Goal: Task Accomplishment & Management: Manage account settings

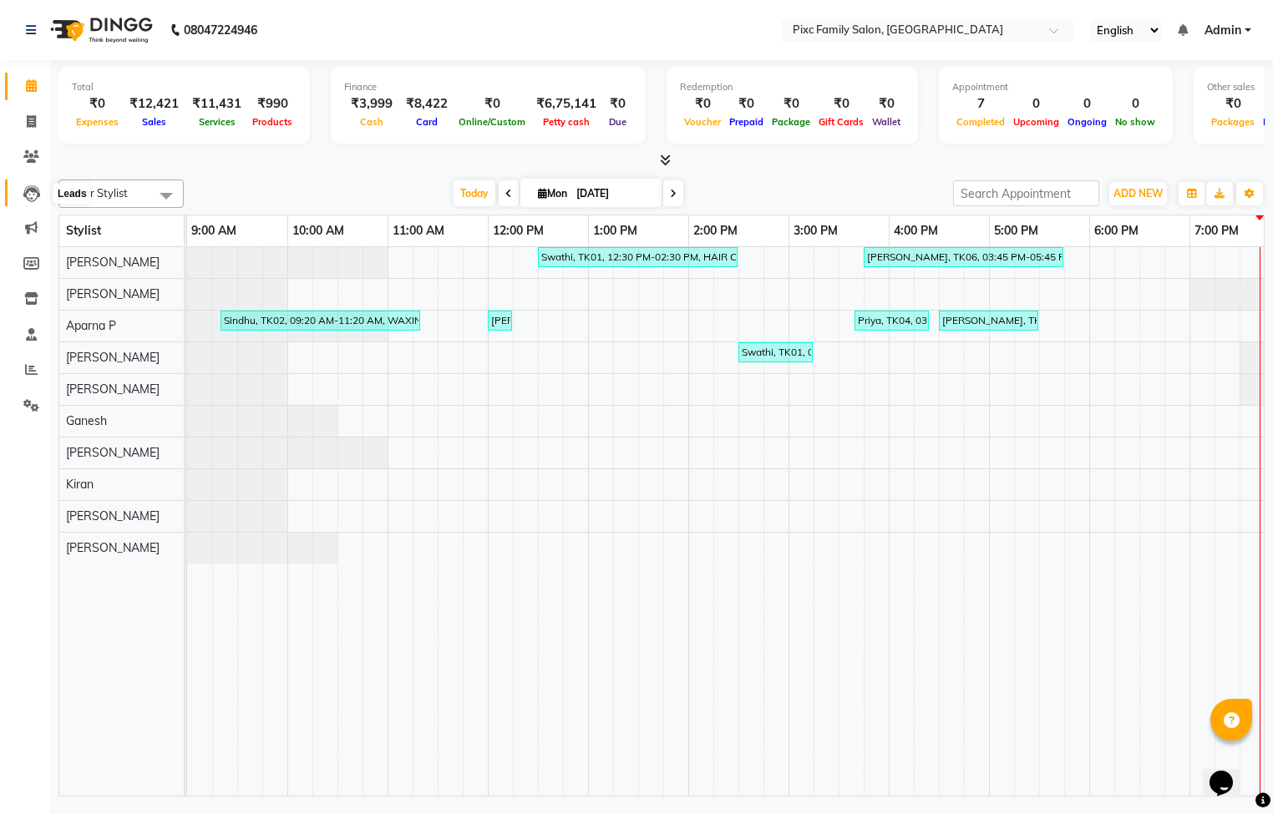
click at [25, 191] on icon at bounding box center [31, 193] width 17 height 17
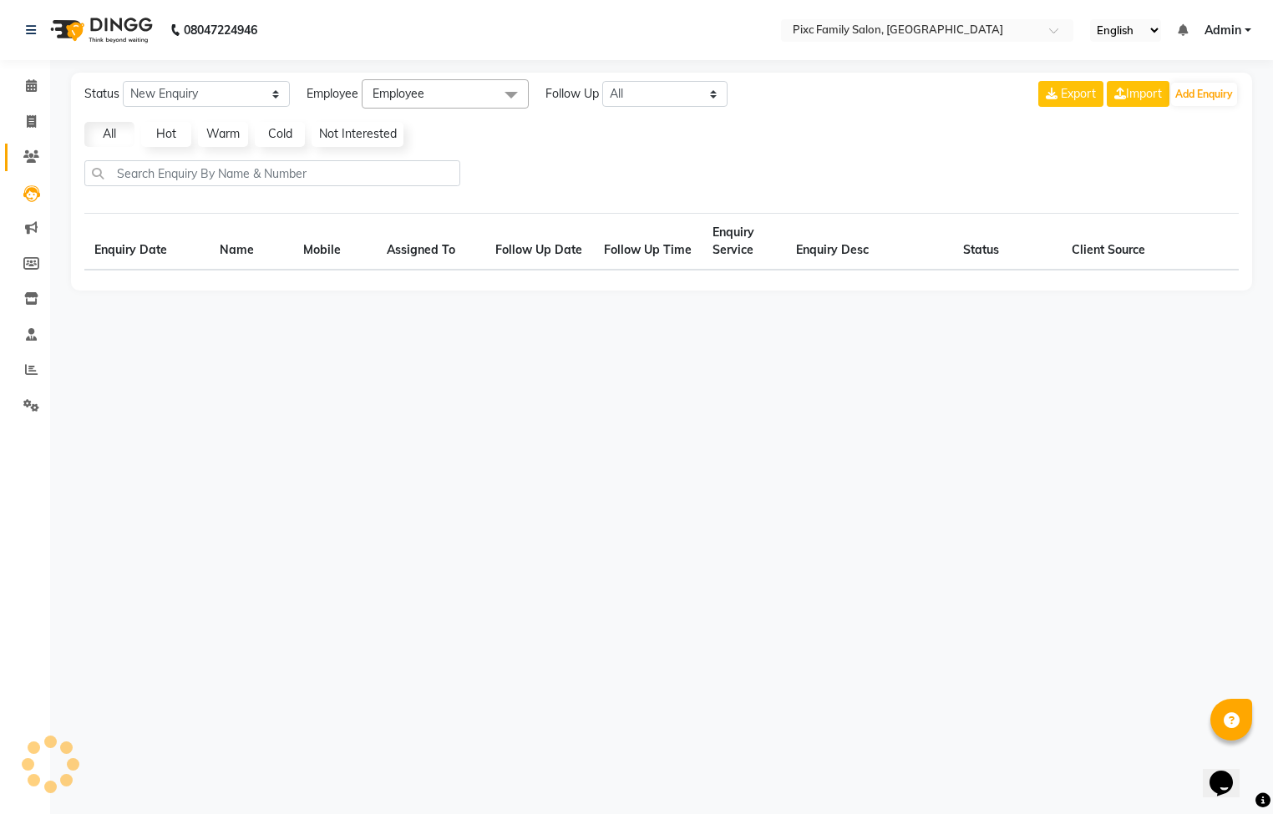
click at [26, 150] on icon at bounding box center [31, 156] width 16 height 13
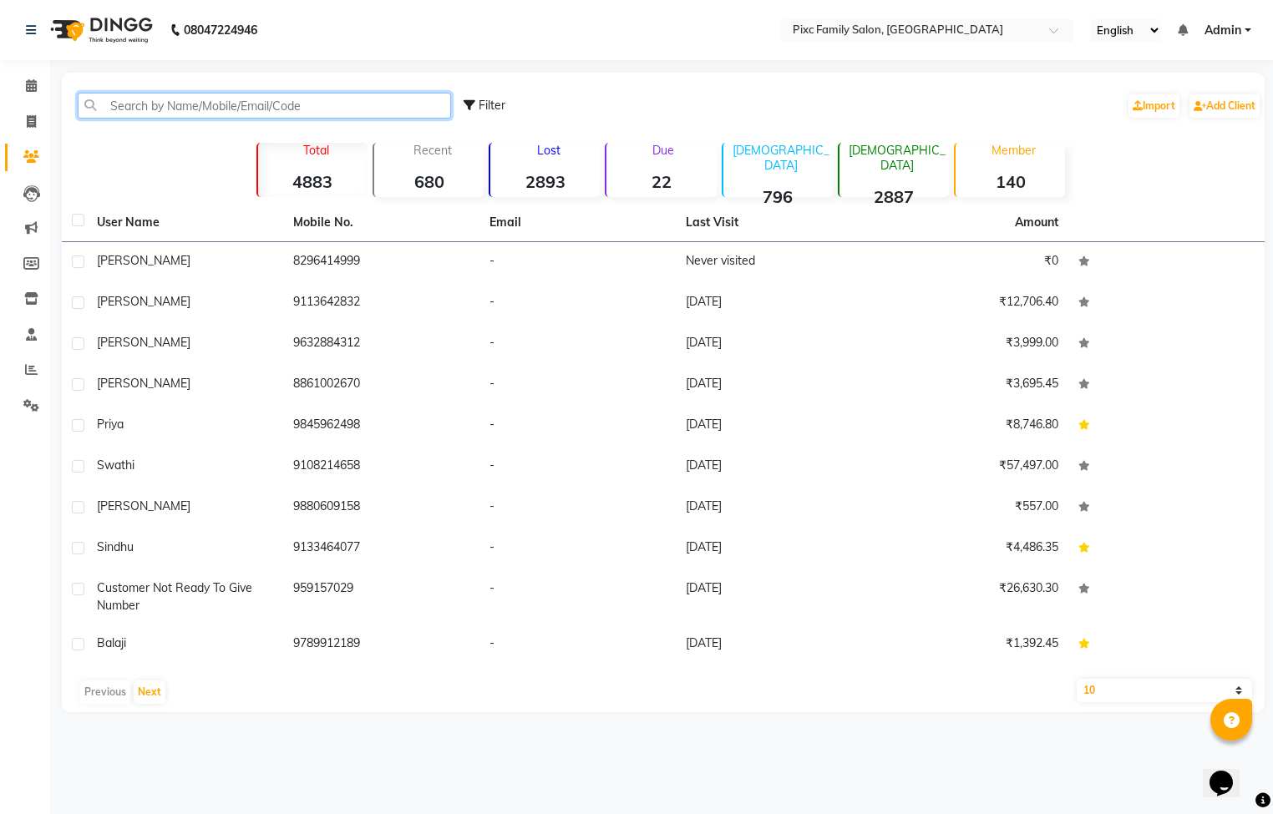
click at [170, 104] on input "text" at bounding box center [264, 106] width 373 height 26
click at [138, 98] on input "text" at bounding box center [264, 106] width 373 height 26
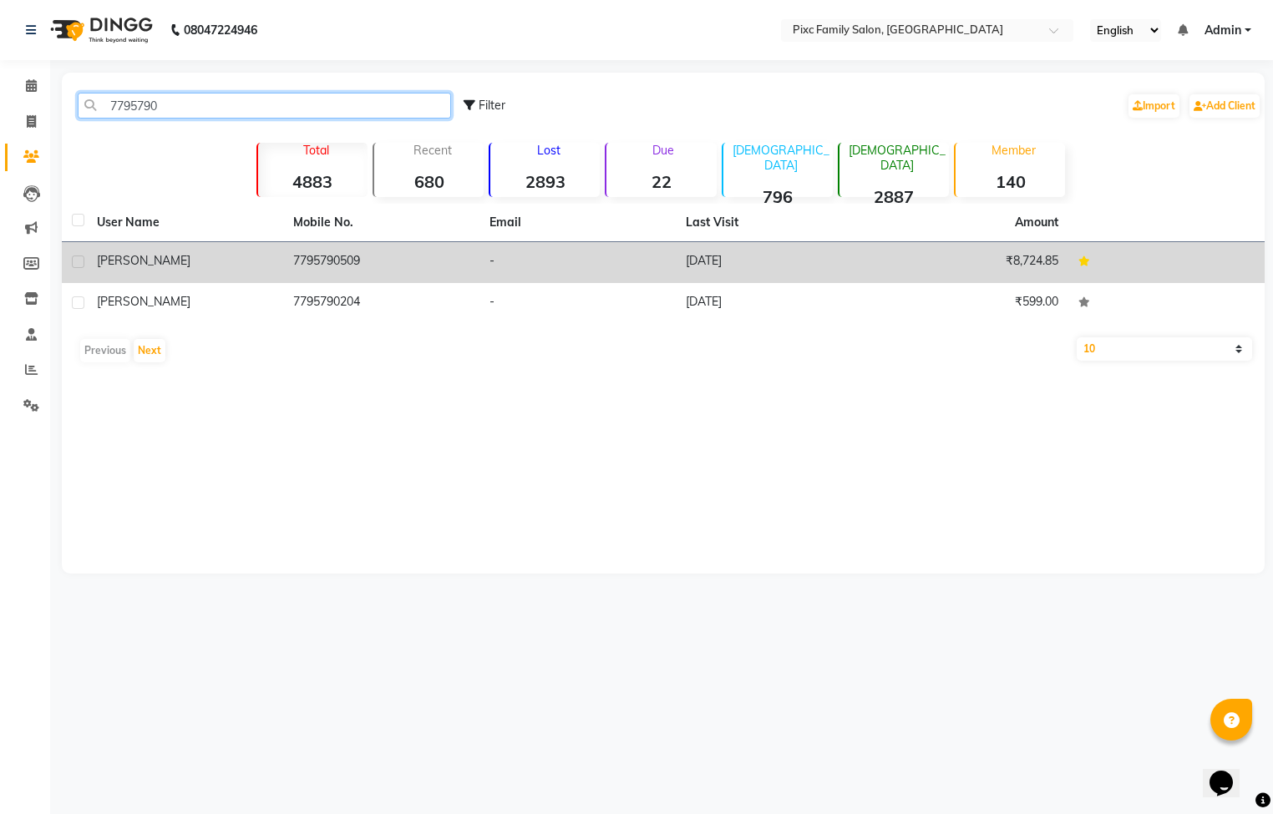
type input "7795790"
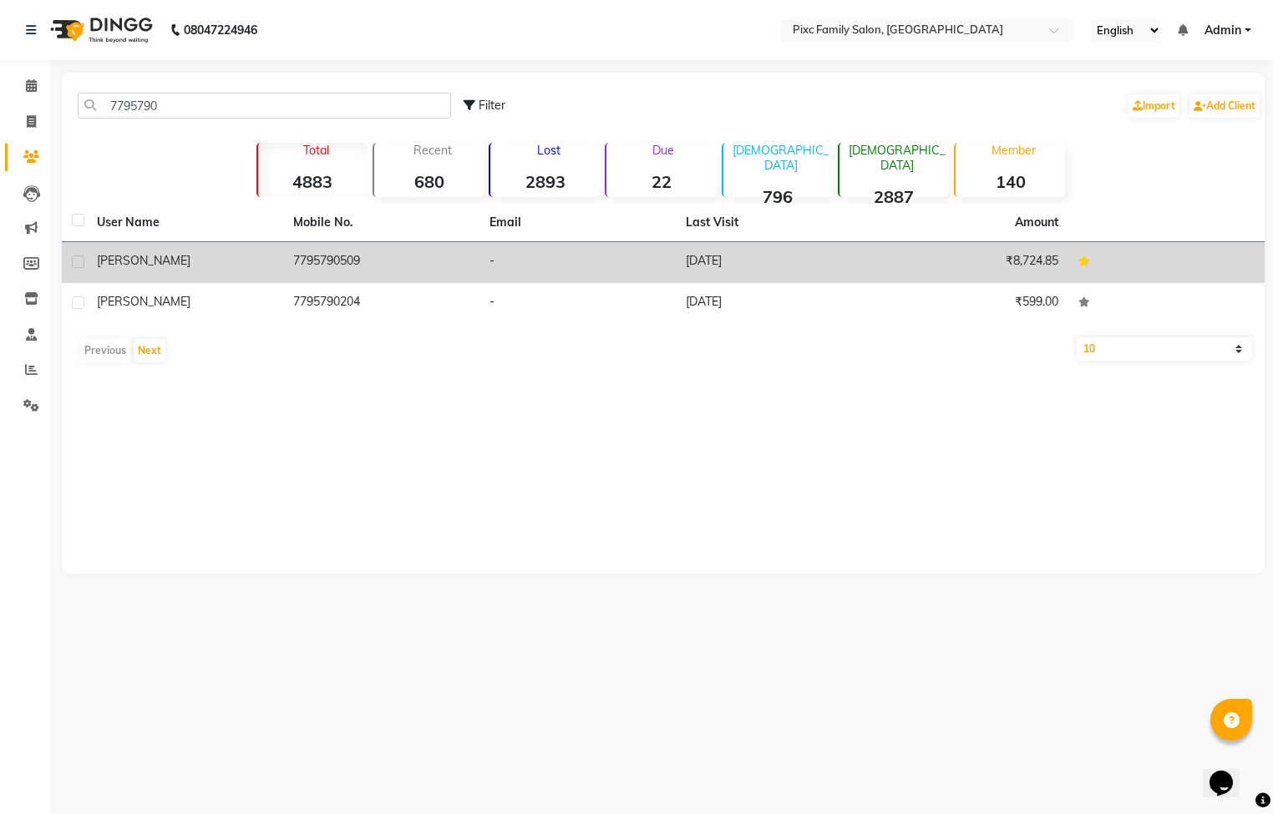
click at [559, 269] on td "-" at bounding box center [577, 262] width 196 height 41
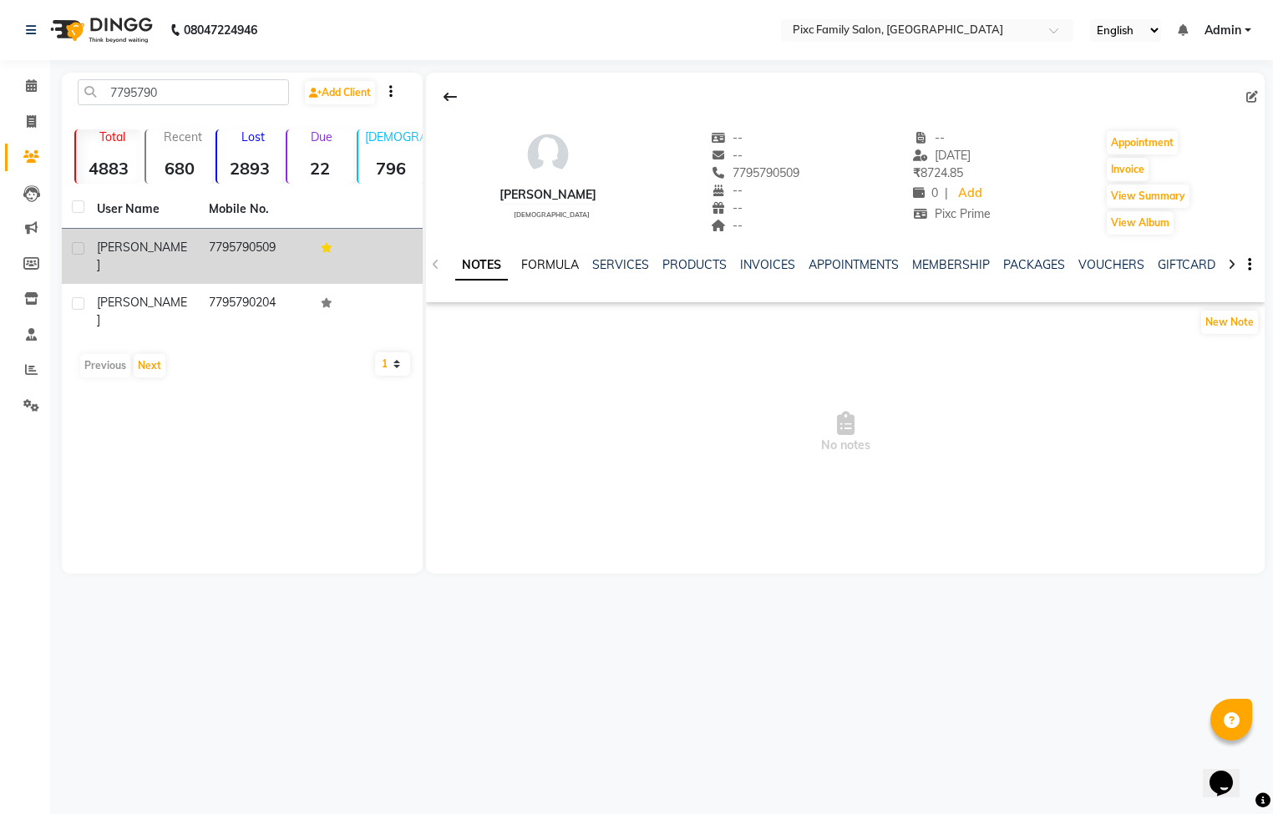
drag, startPoint x: 559, startPoint y: 266, endPoint x: 579, endPoint y: 266, distance: 20.1
click at [559, 266] on link "FORMULA" at bounding box center [550, 264] width 58 height 15
click at [929, 266] on link "MEMBERSHIP" at bounding box center [949, 264] width 78 height 15
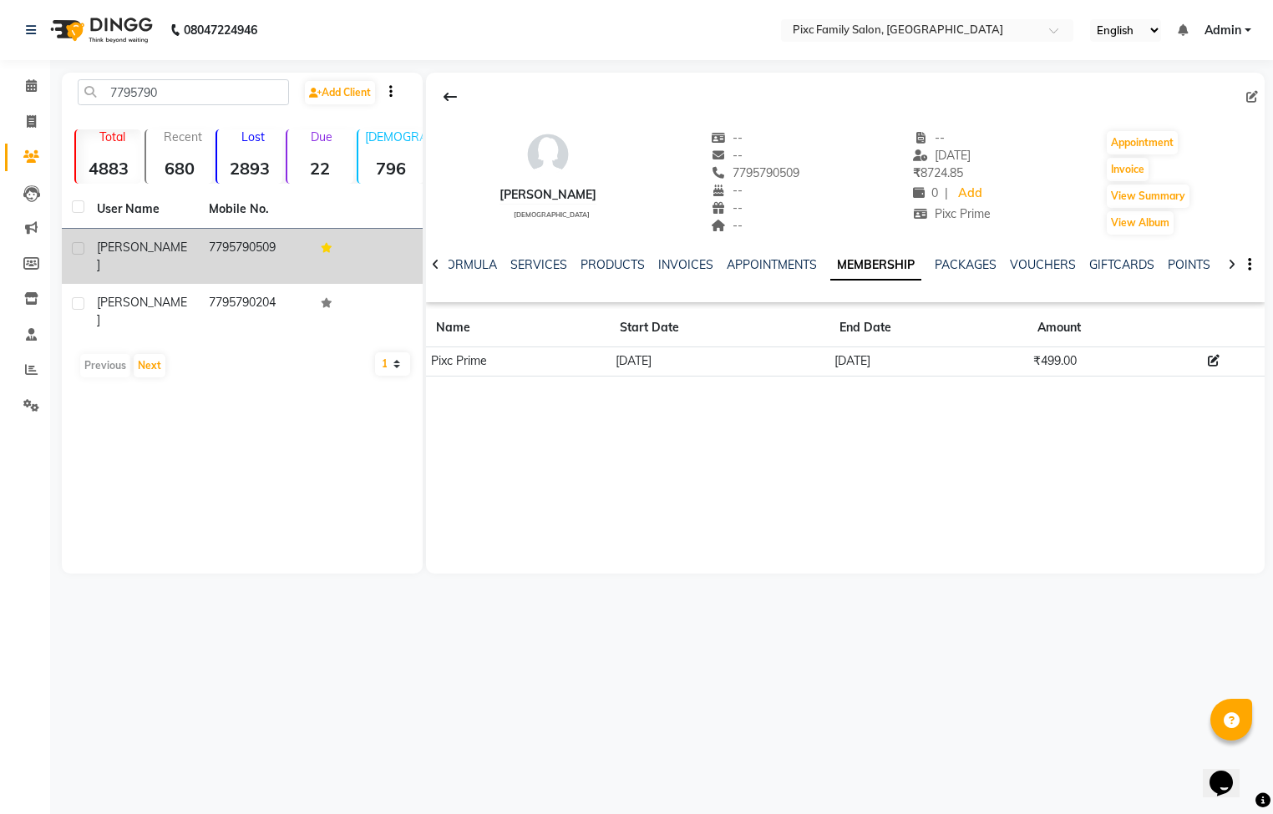
drag, startPoint x: 606, startPoint y: 357, endPoint x: 915, endPoint y: 363, distance: 309.0
click at [915, 363] on tr "Pixc Prime [DATE] [DATE] ₹499.00" at bounding box center [845, 361] width 838 height 29
click at [33, 83] on icon at bounding box center [31, 85] width 11 height 13
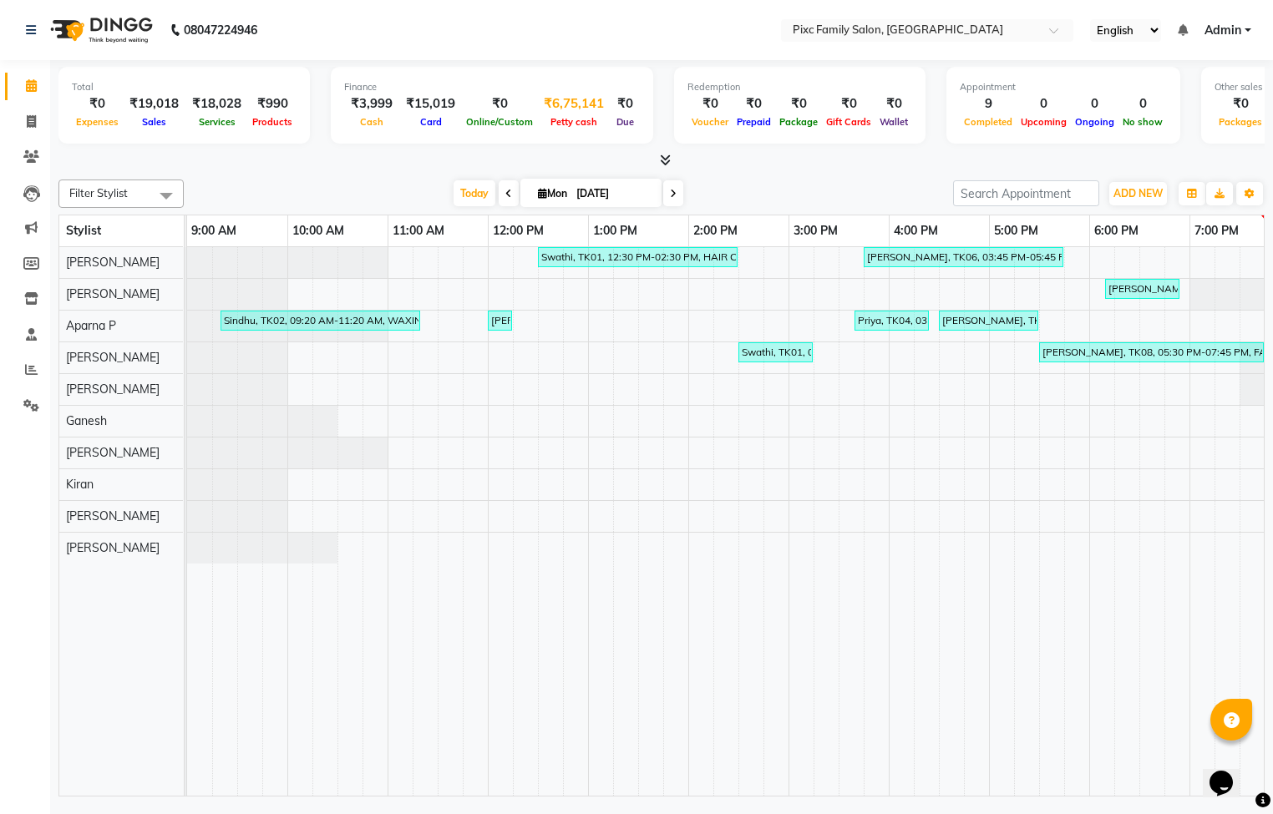
click at [567, 110] on div "₹6,75,141 [PERSON_NAME] cash" at bounding box center [573, 112] width 73 height 37
drag, startPoint x: 567, startPoint y: 110, endPoint x: 554, endPoint y: 101, distance: 16.2
click at [554, 101] on div "₹6,75,141" at bounding box center [573, 103] width 73 height 19
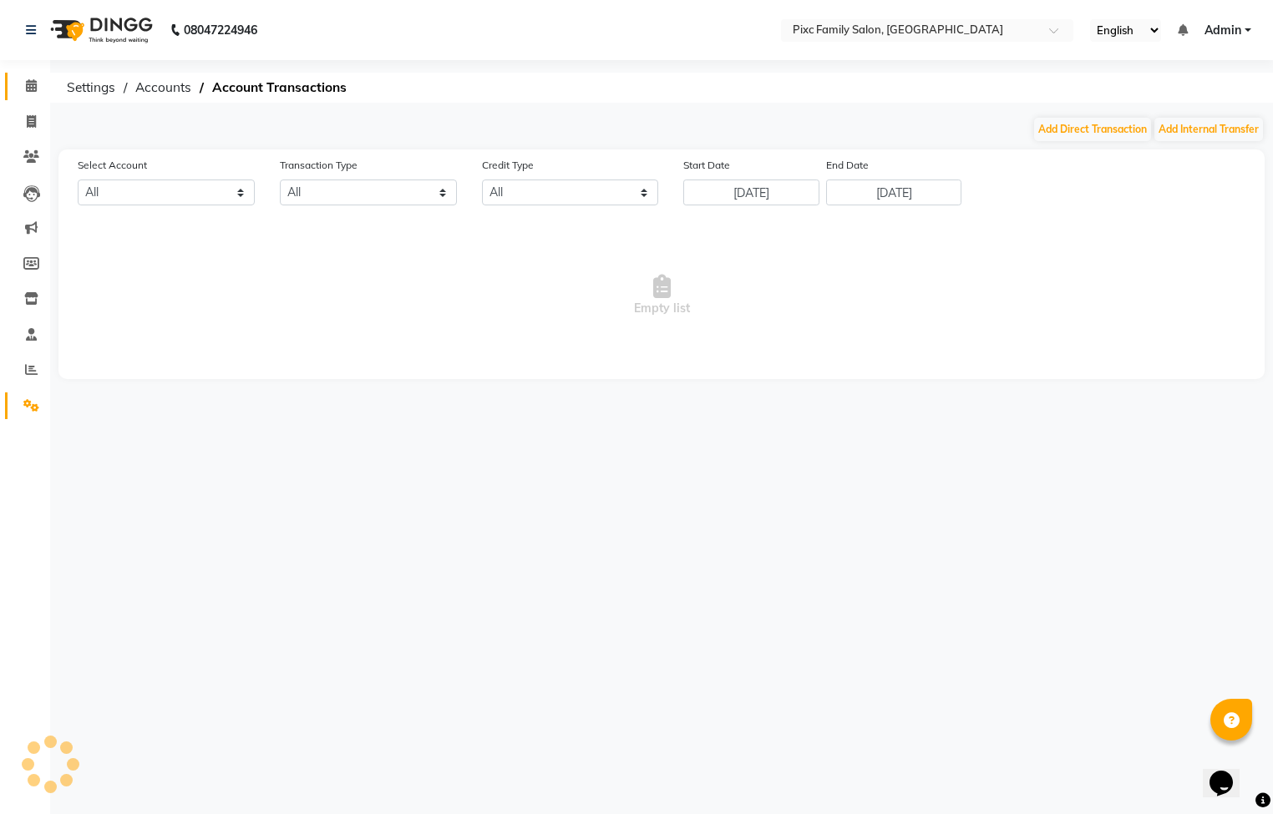
select select "2351"
click at [554, 101] on ol "Settings Accounts Account Transactions" at bounding box center [658, 88] width 1200 height 30
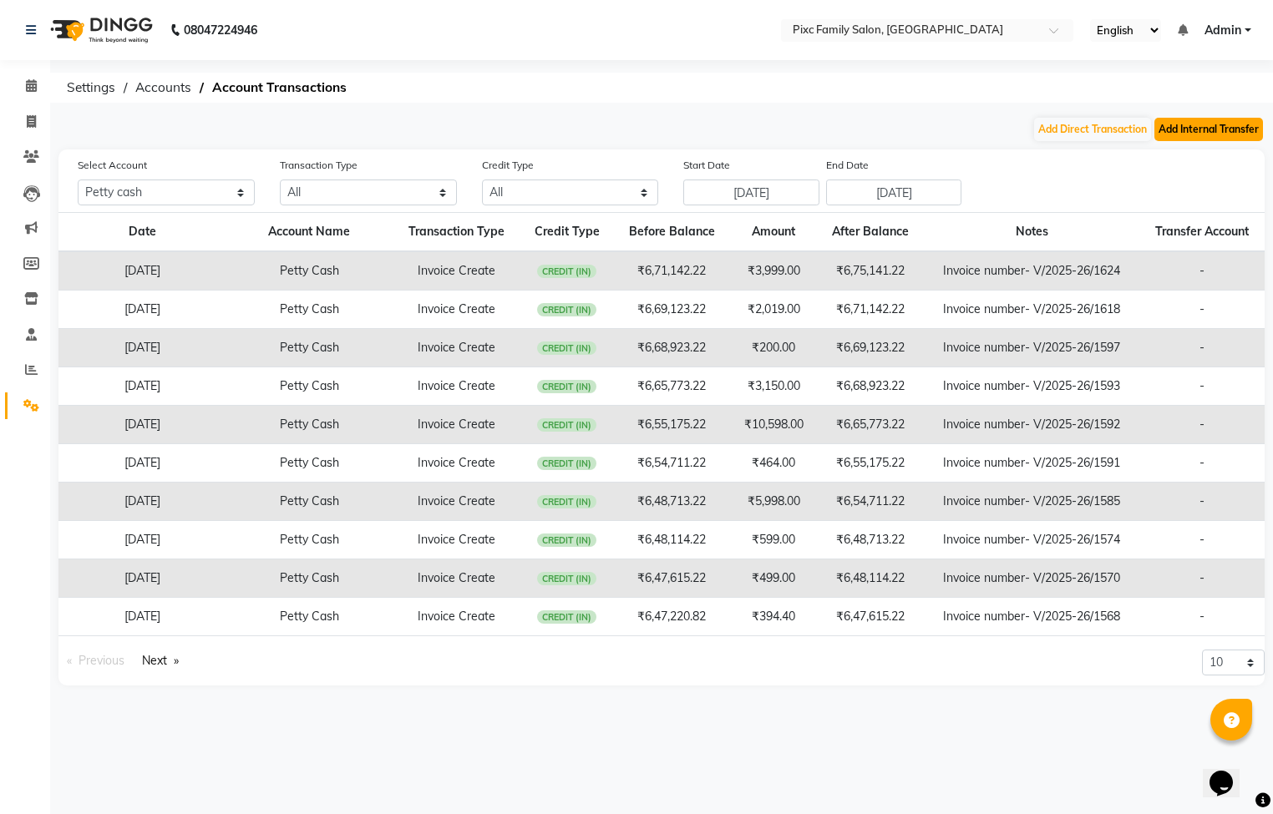
click at [1191, 123] on button "Add Internal Transfer" at bounding box center [1208, 129] width 109 height 23
select select "internal transfer"
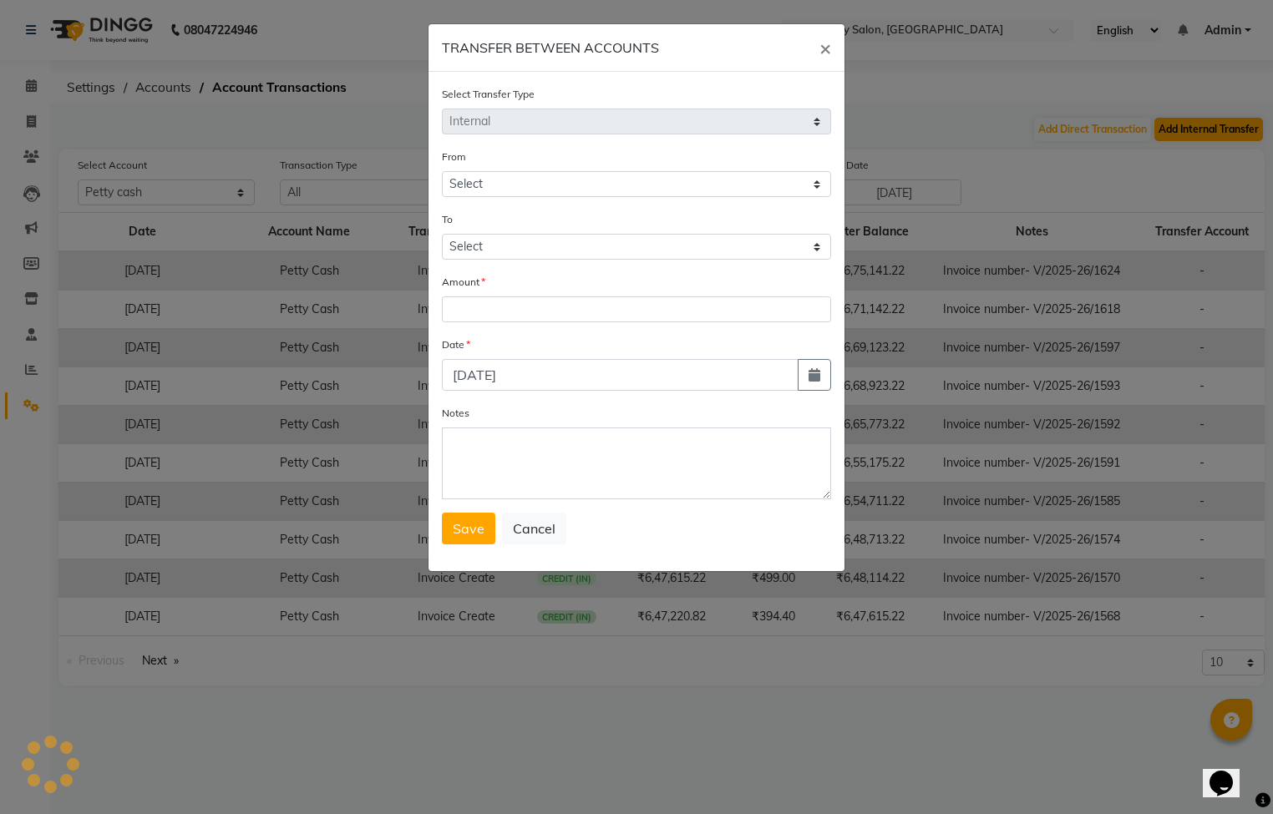
select select "2351"
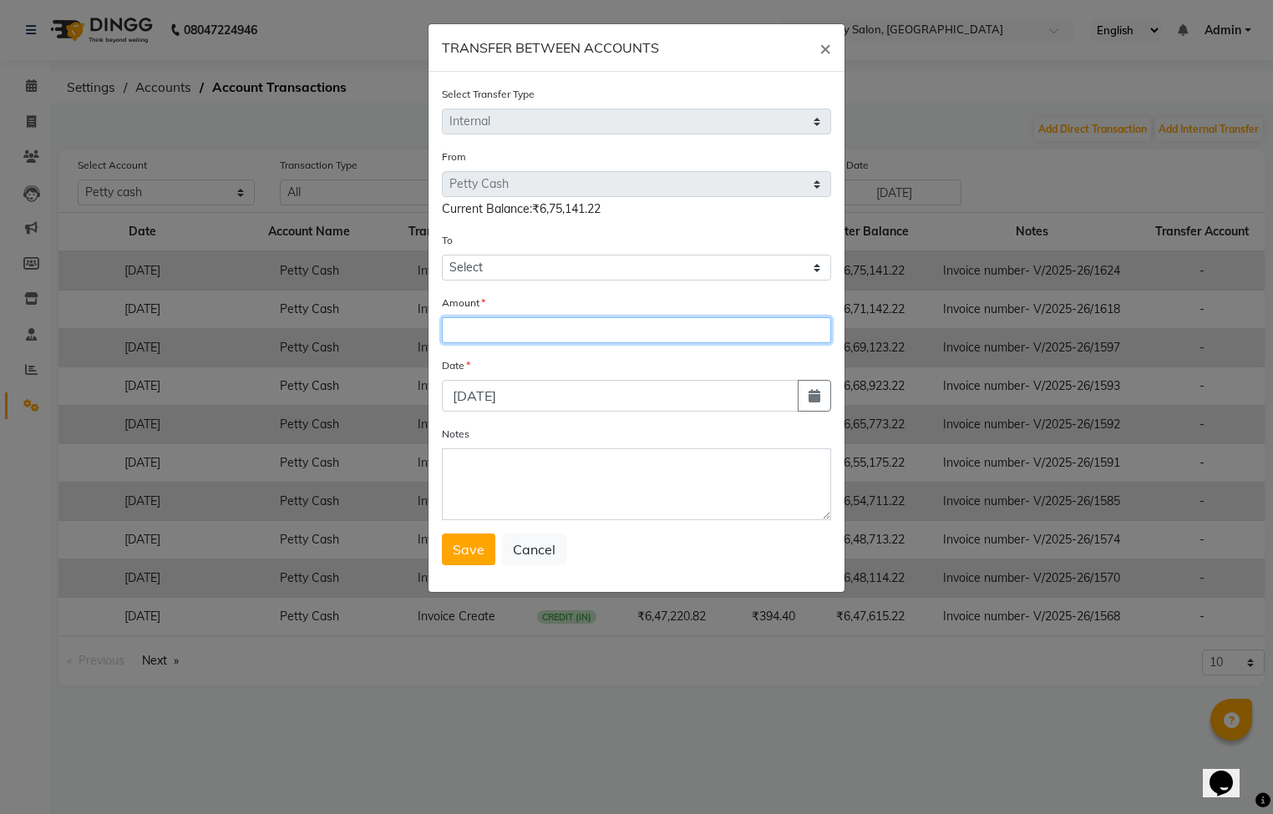
click at [556, 326] on input "number" at bounding box center [636, 330] width 389 height 26
type input "671142"
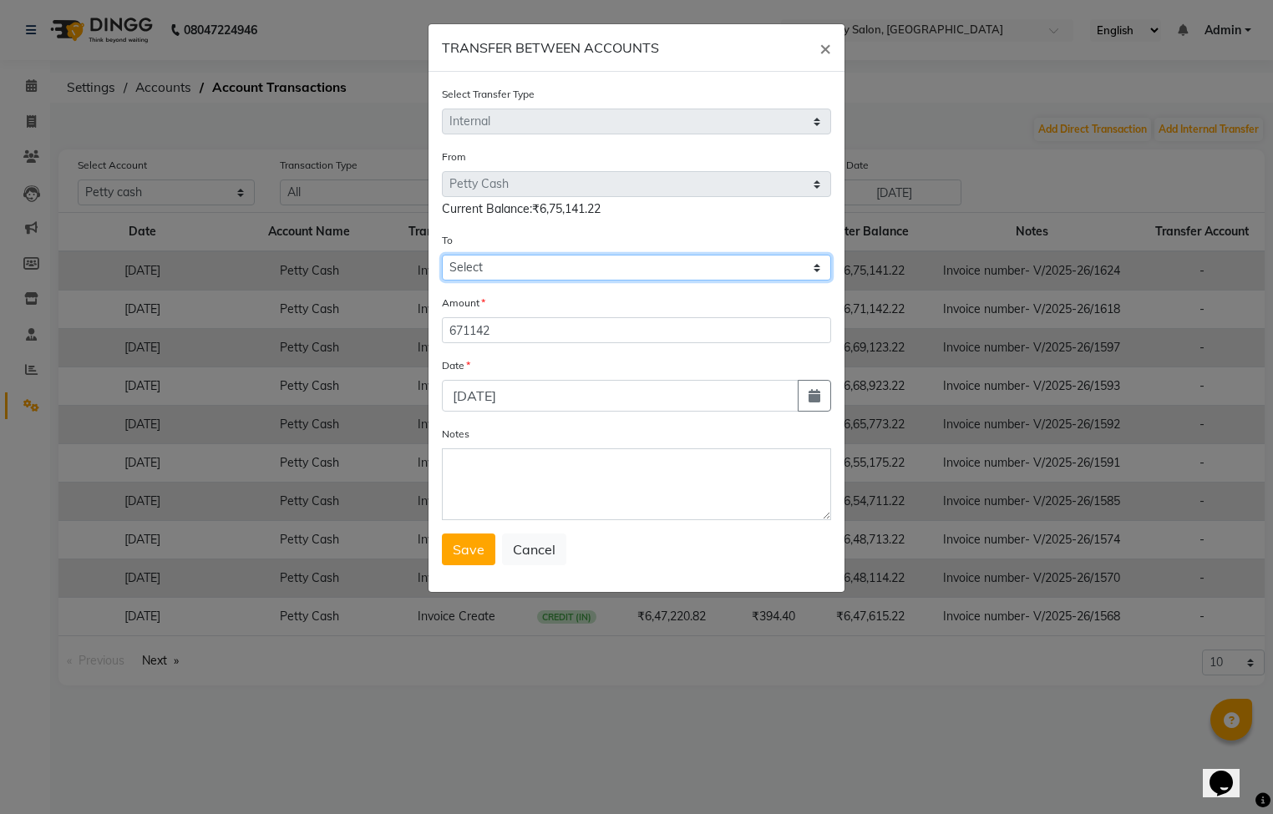
click at [546, 266] on select "Select Default Account [PERSON_NAME] Cash" at bounding box center [636, 268] width 389 height 26
select select "984"
click at [442, 255] on select "Select Default Account [PERSON_NAME] Cash" at bounding box center [636, 268] width 389 height 26
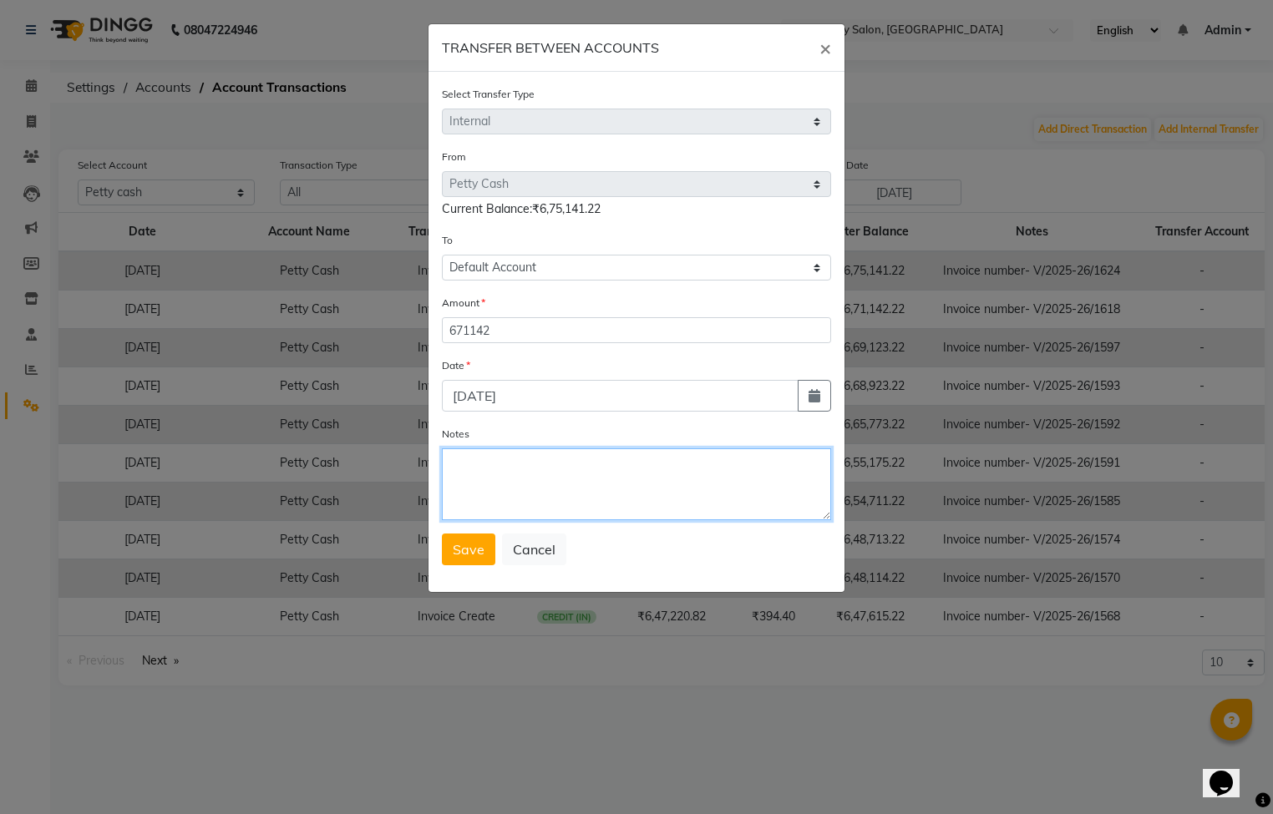
click at [499, 509] on textarea "Notes" at bounding box center [636, 484] width 389 height 72
type textarea "Internal"
click at [462, 541] on span "Save" at bounding box center [469, 549] width 32 height 17
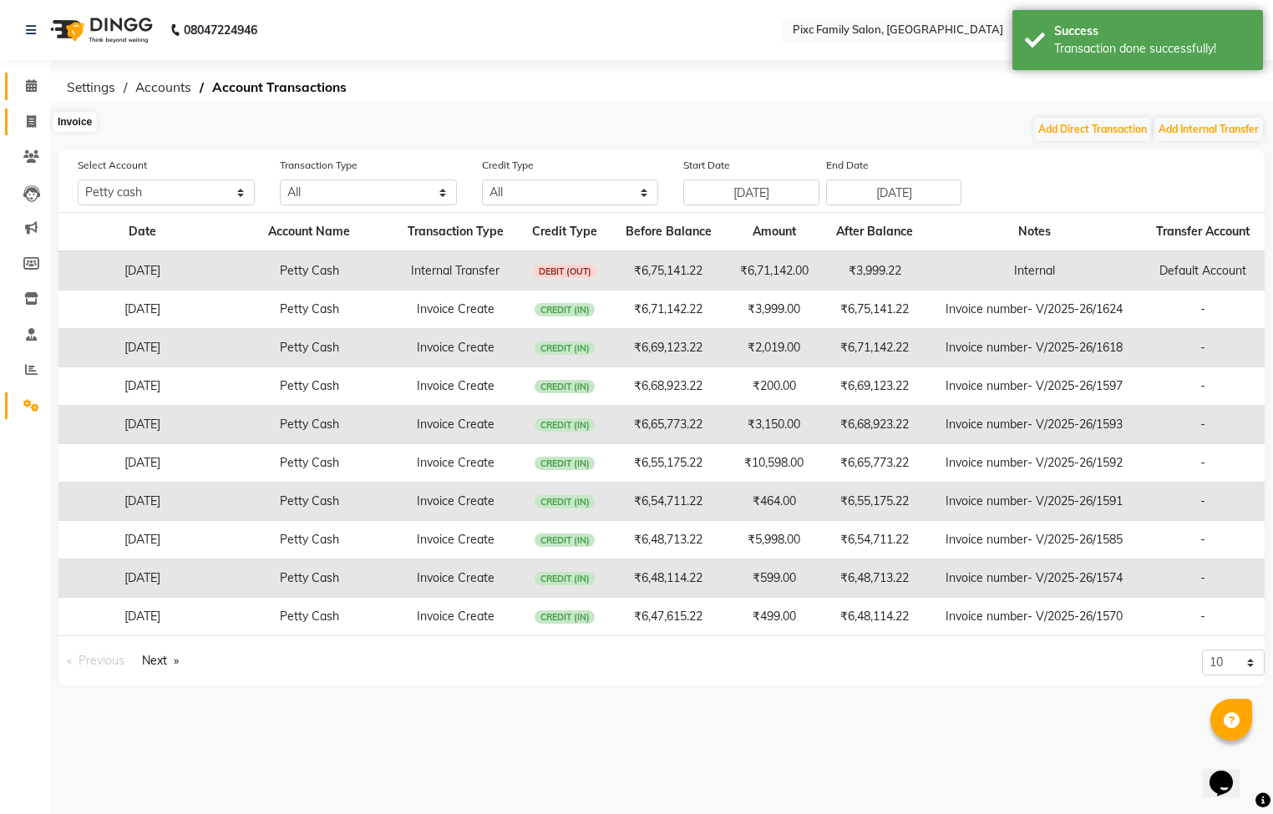
drag, startPoint x: 26, startPoint y: 113, endPoint x: 26, endPoint y: 98, distance: 15.0
click at [26, 113] on span at bounding box center [31, 122] width 29 height 19
select select "service"
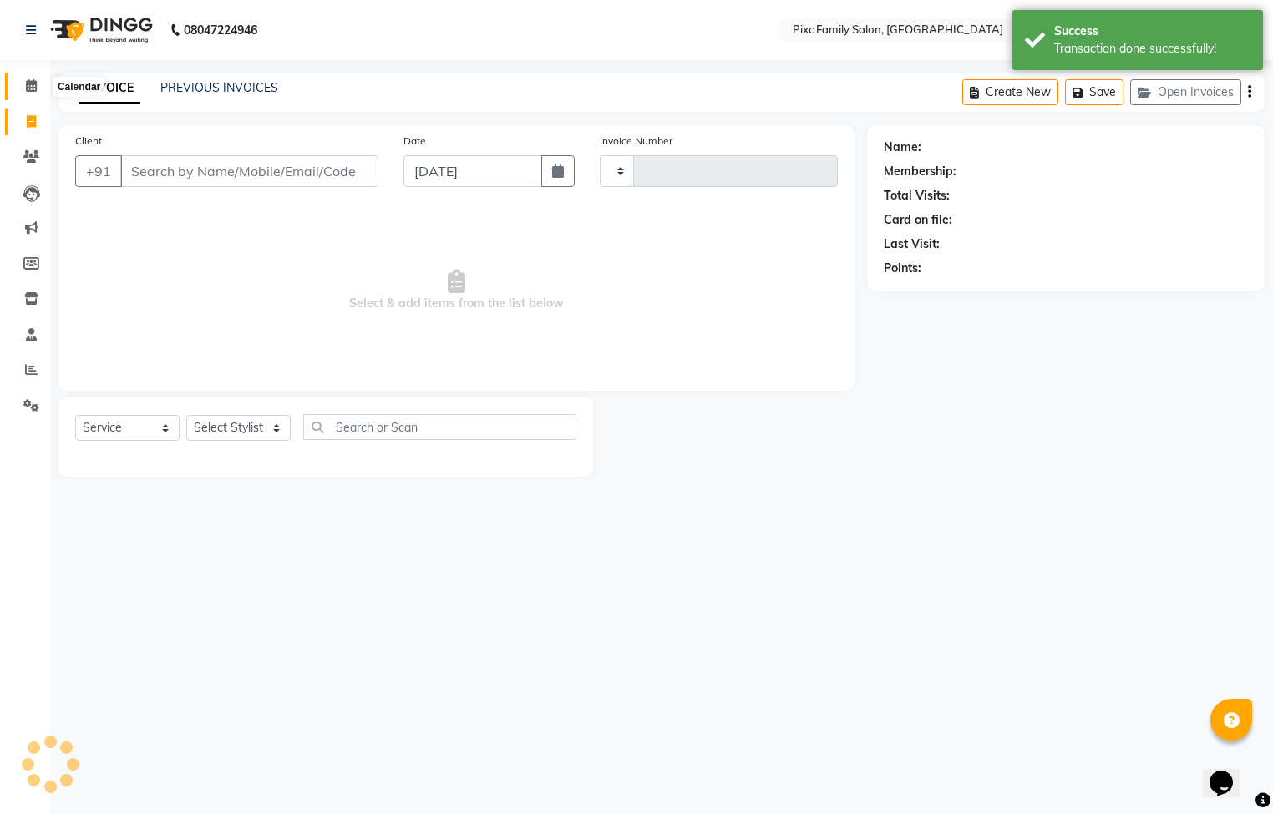
click at [26, 85] on icon at bounding box center [31, 85] width 11 height 13
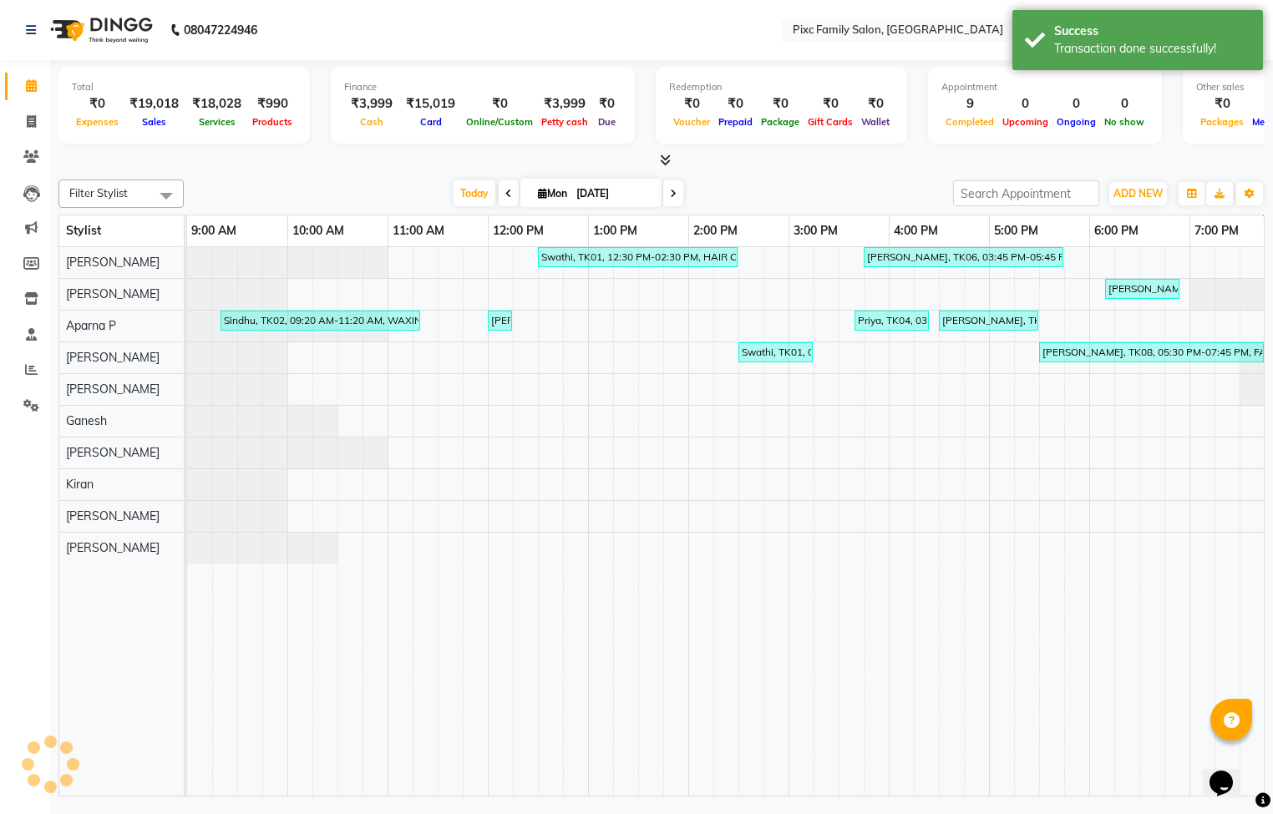
click at [660, 155] on icon at bounding box center [665, 160] width 11 height 13
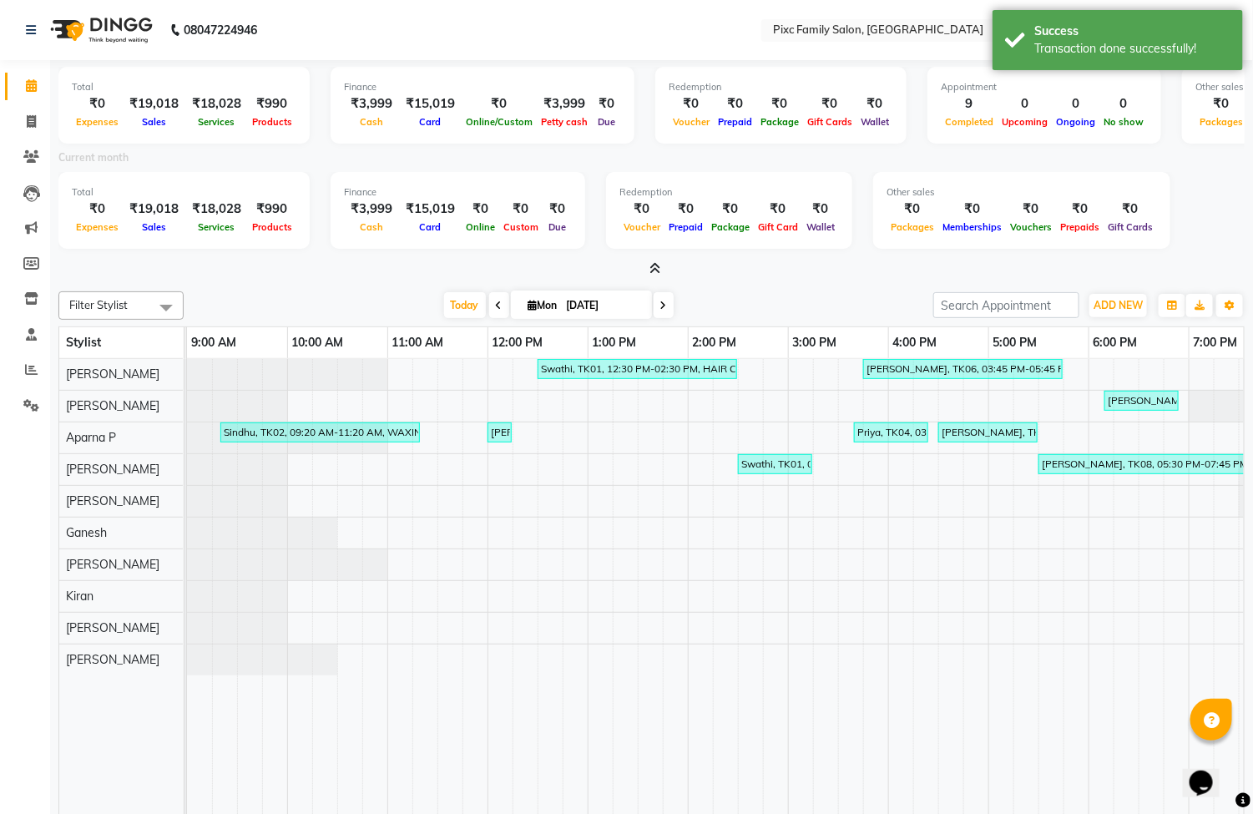
click at [654, 266] on icon at bounding box center [655, 268] width 11 height 13
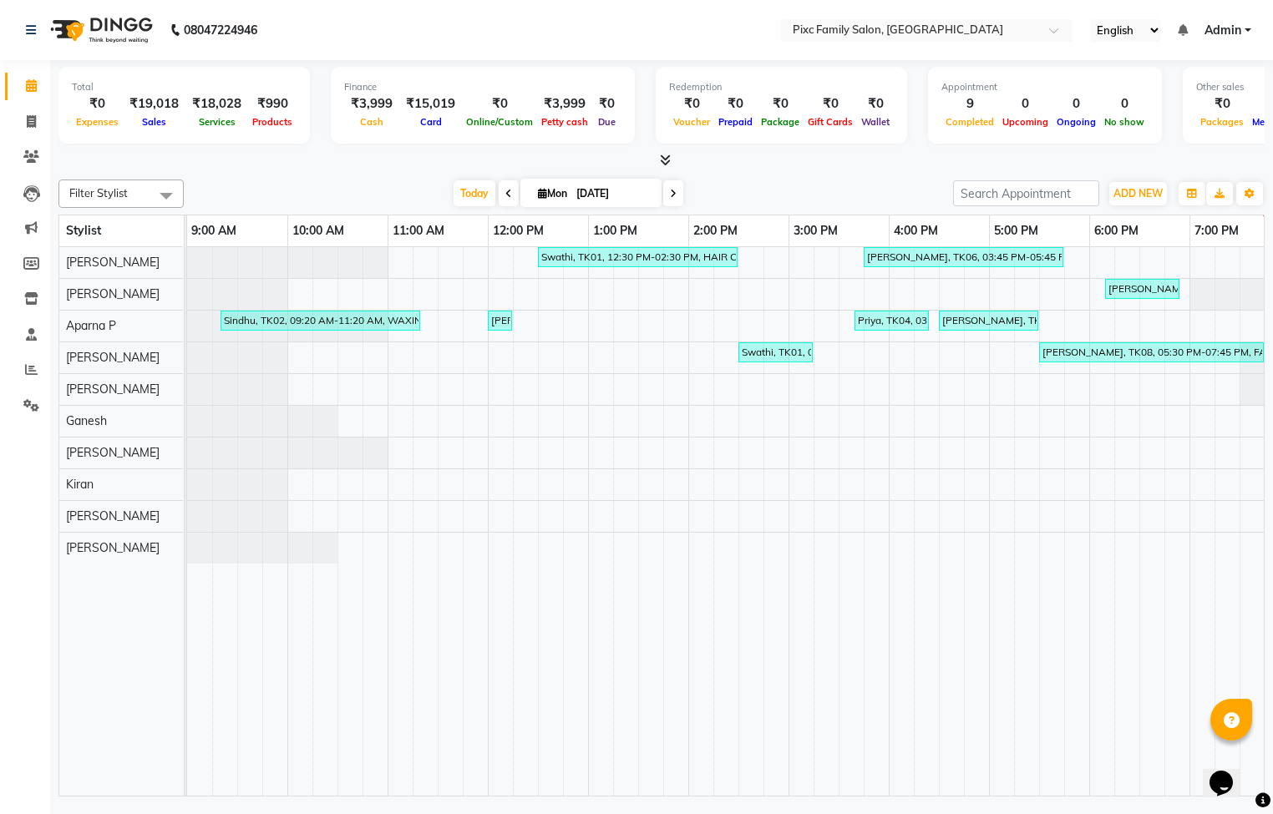
click at [657, 165] on span at bounding box center [662, 161] width 18 height 18
